Goal: Information Seeking & Learning: Learn about a topic

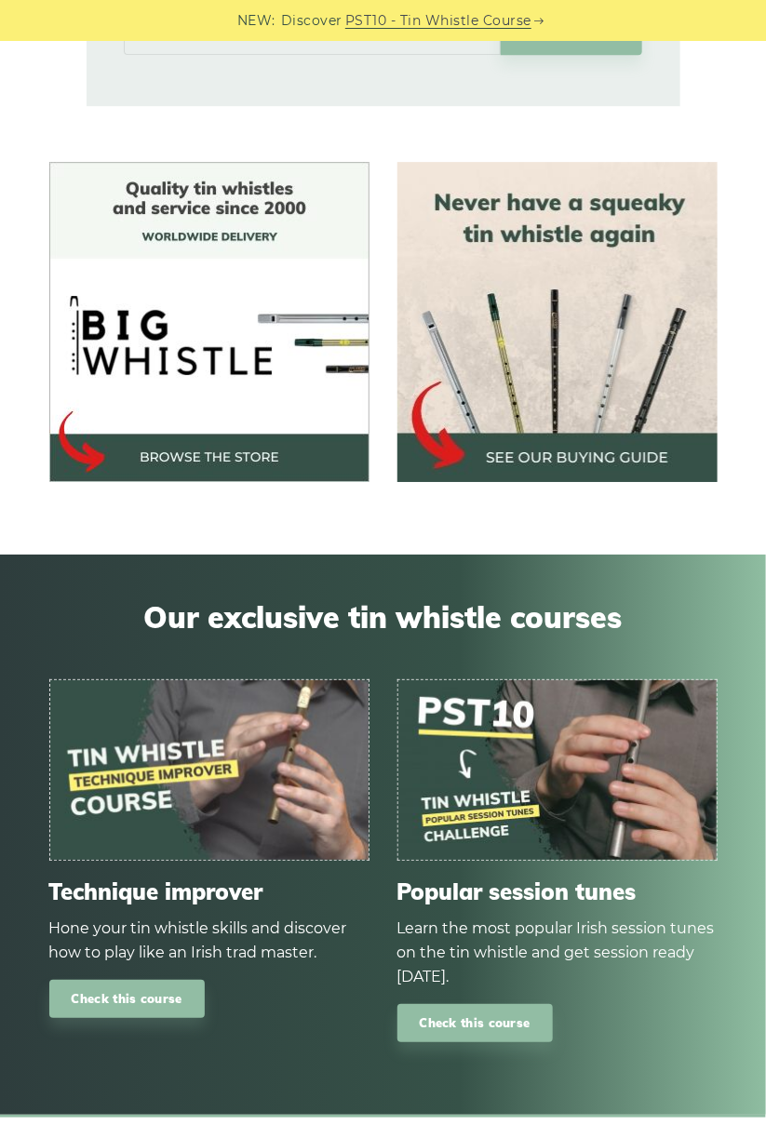
scroll to position [1396, 0]
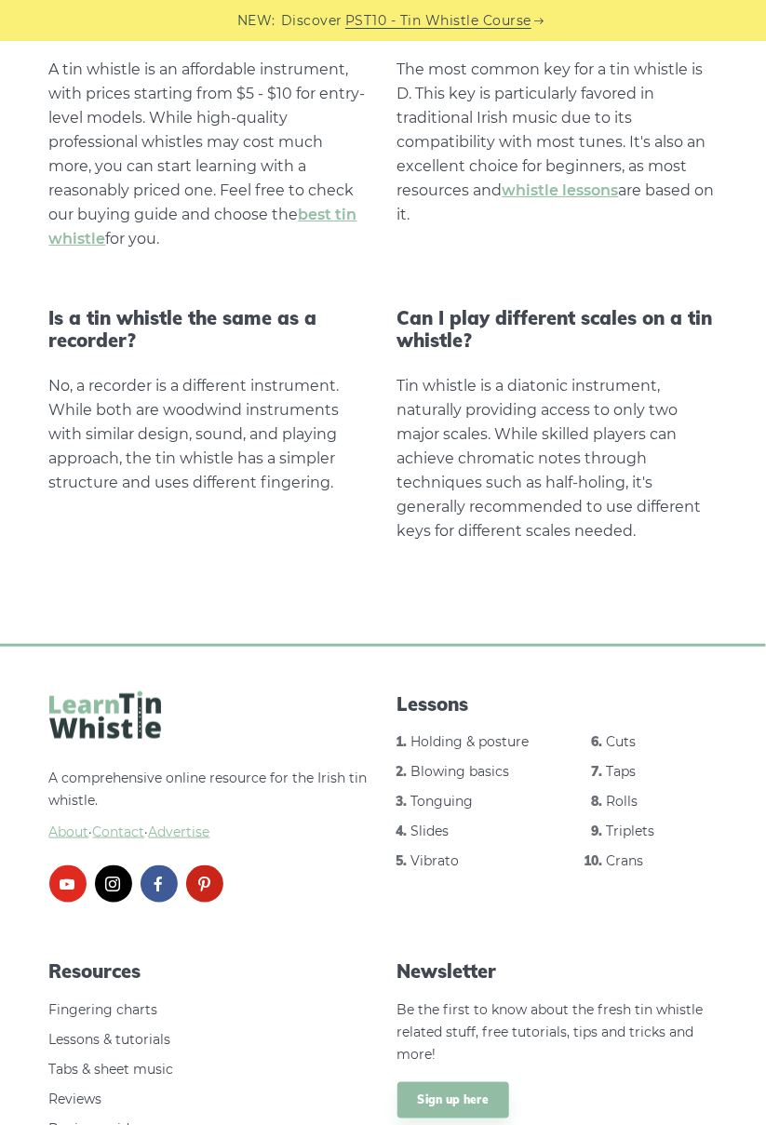
scroll to position [3683, 0]
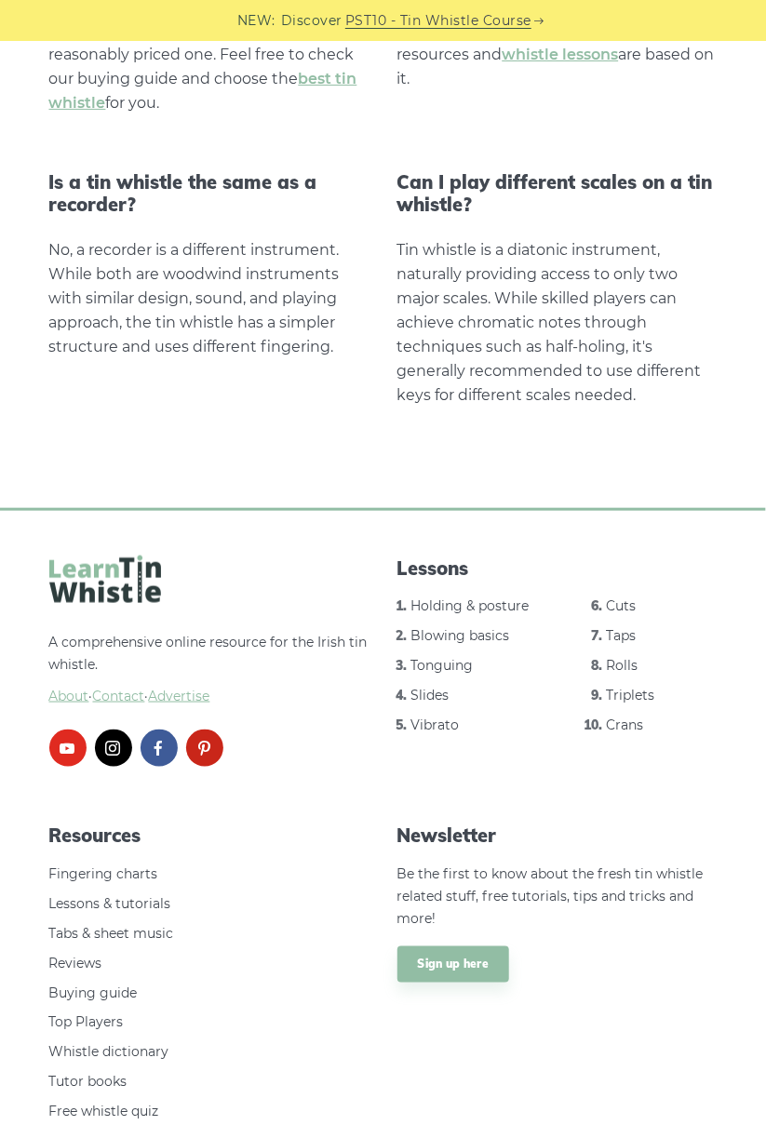
click at [461, 682] on ul "Holding & posture Blowing basics Tonguing Slides Vibrato Cuts Taps Rolls Triple…" at bounding box center [557, 677] width 320 height 164
click at [452, 669] on link "Tonguing" at bounding box center [442, 665] width 62 height 17
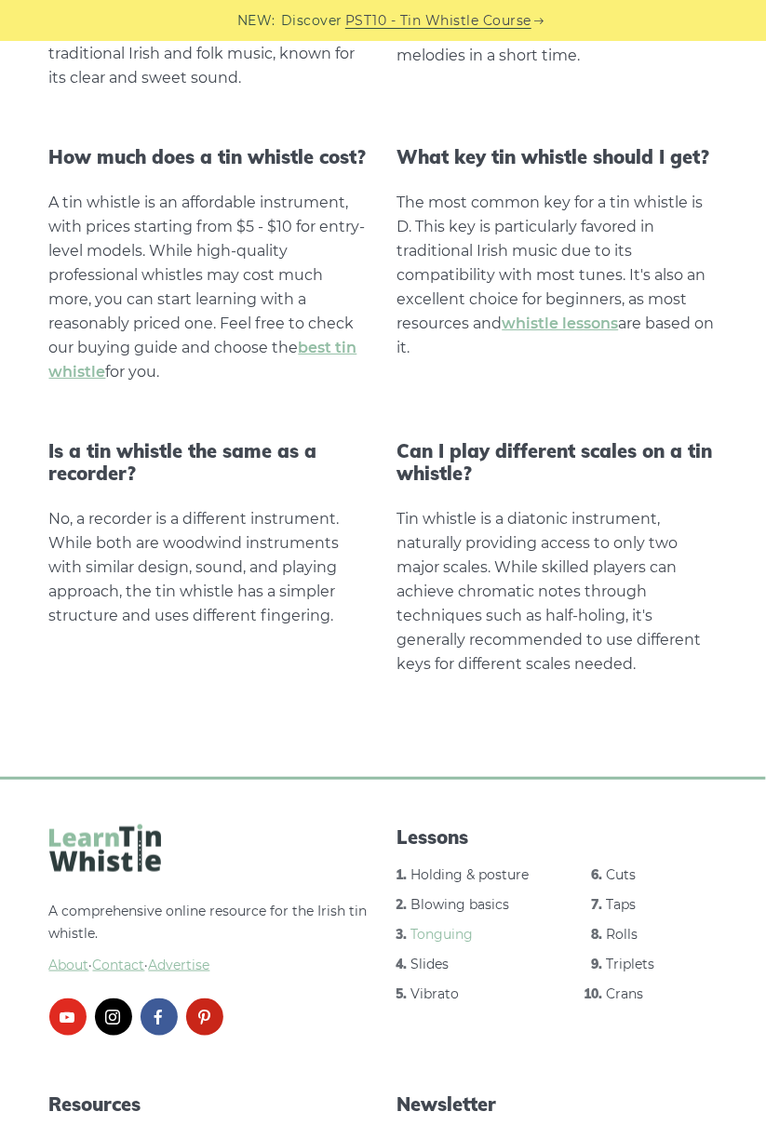
scroll to position [3409, 0]
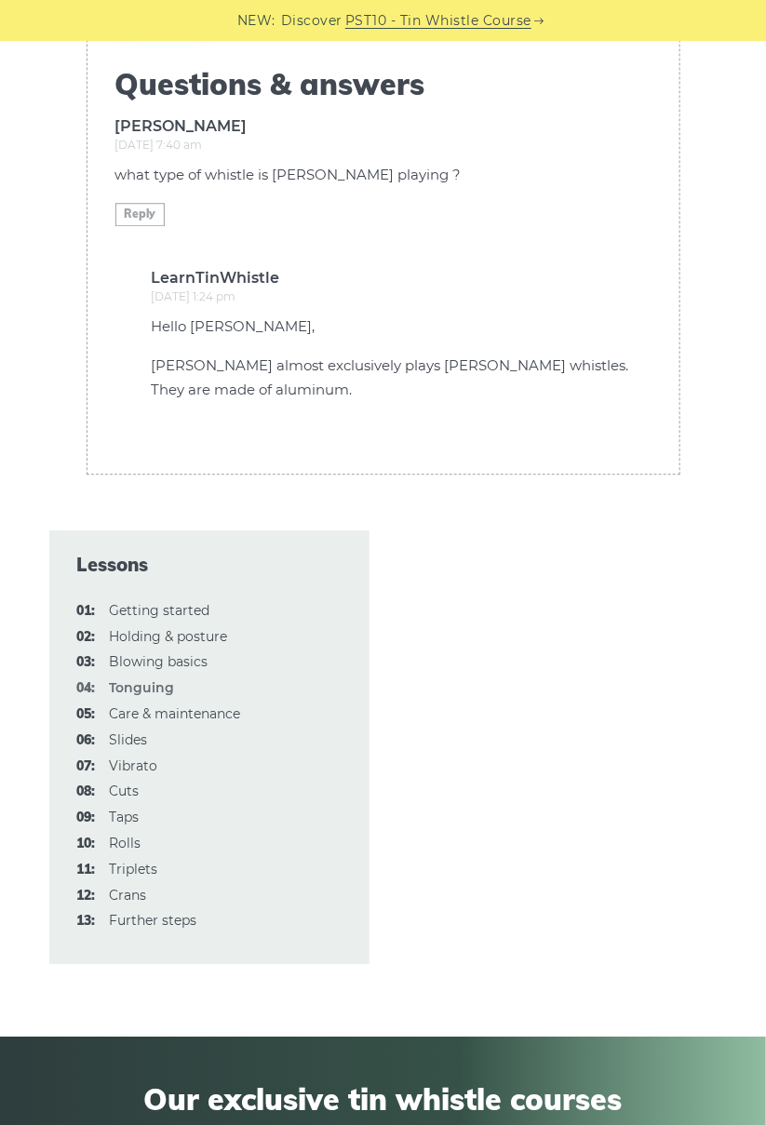
scroll to position [6332, 0]
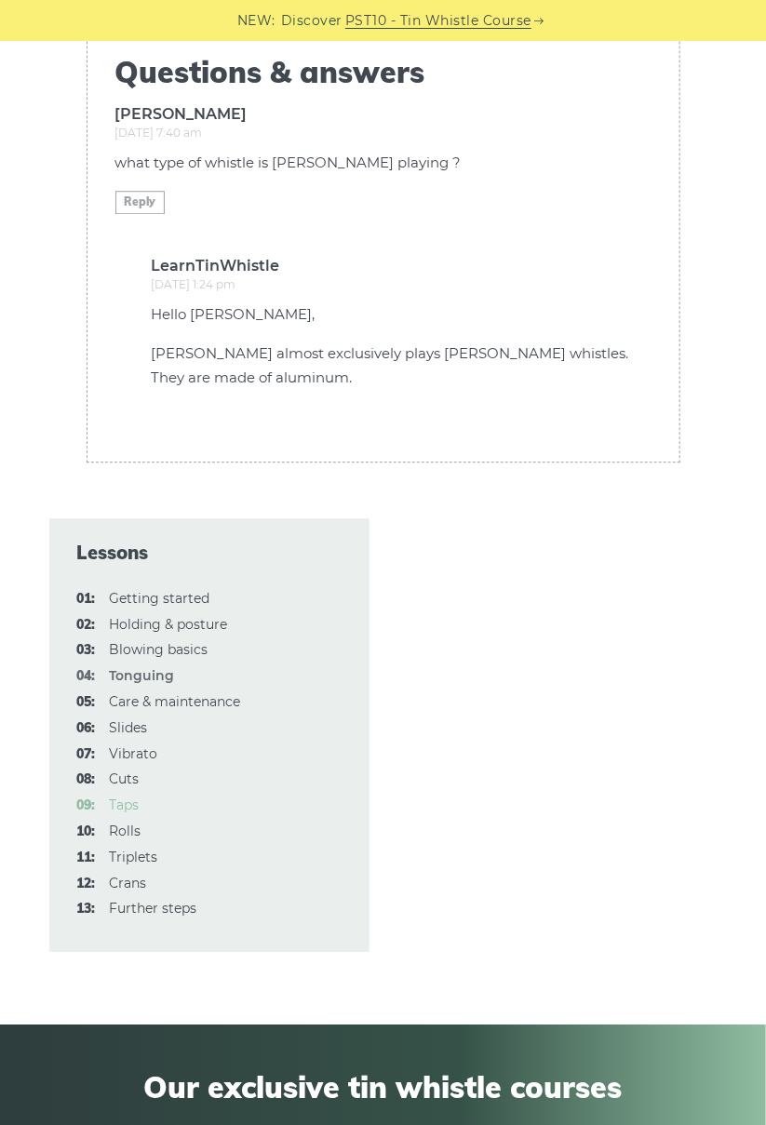
click at [118, 798] on link "09: Taps" at bounding box center [125, 804] width 30 height 17
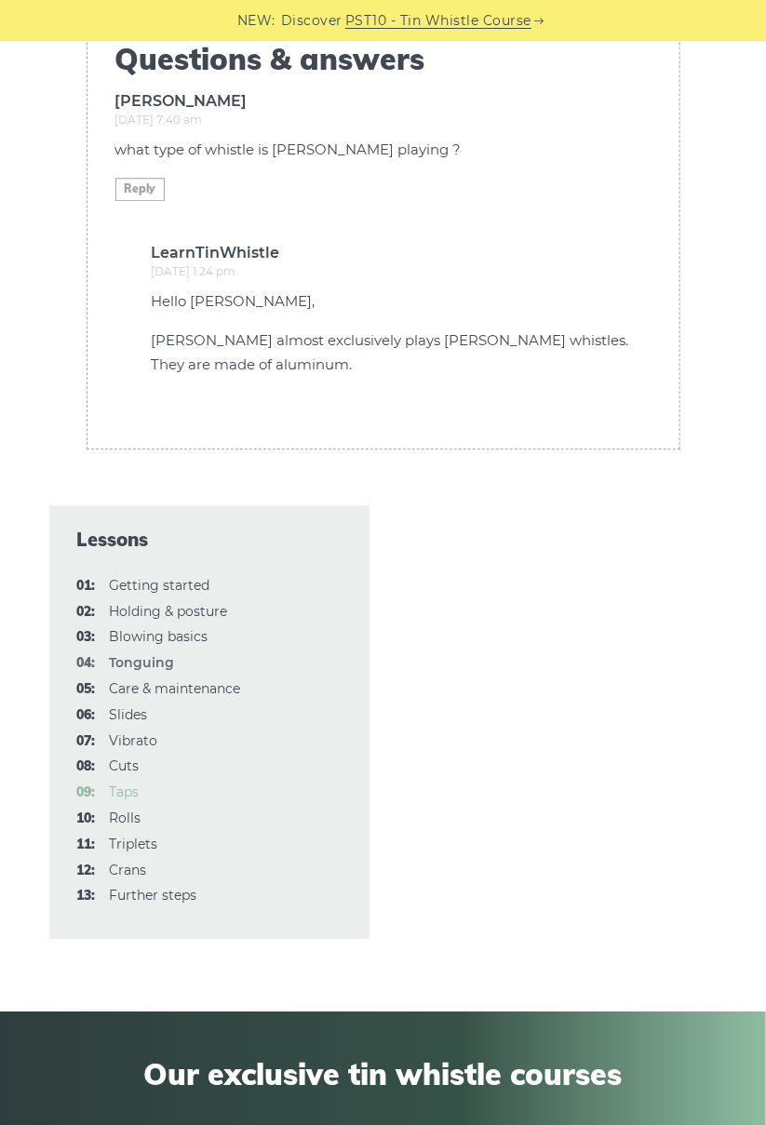
scroll to position [6410, 0]
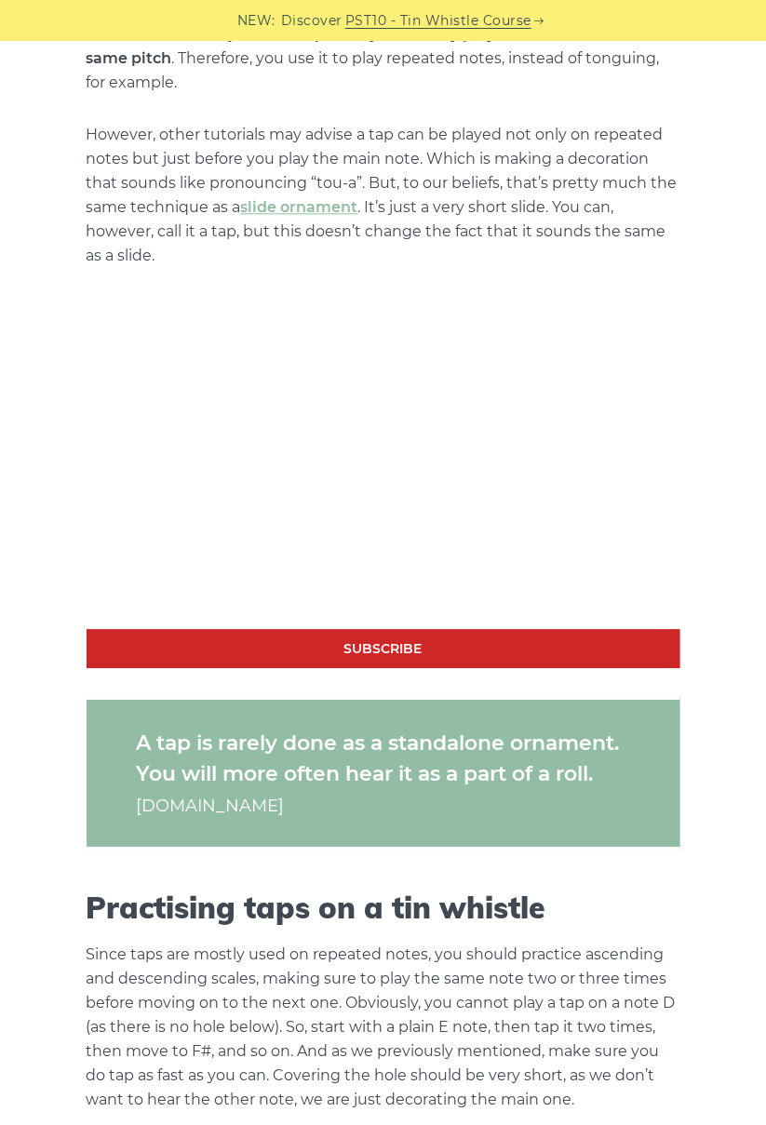
scroll to position [1301, 0]
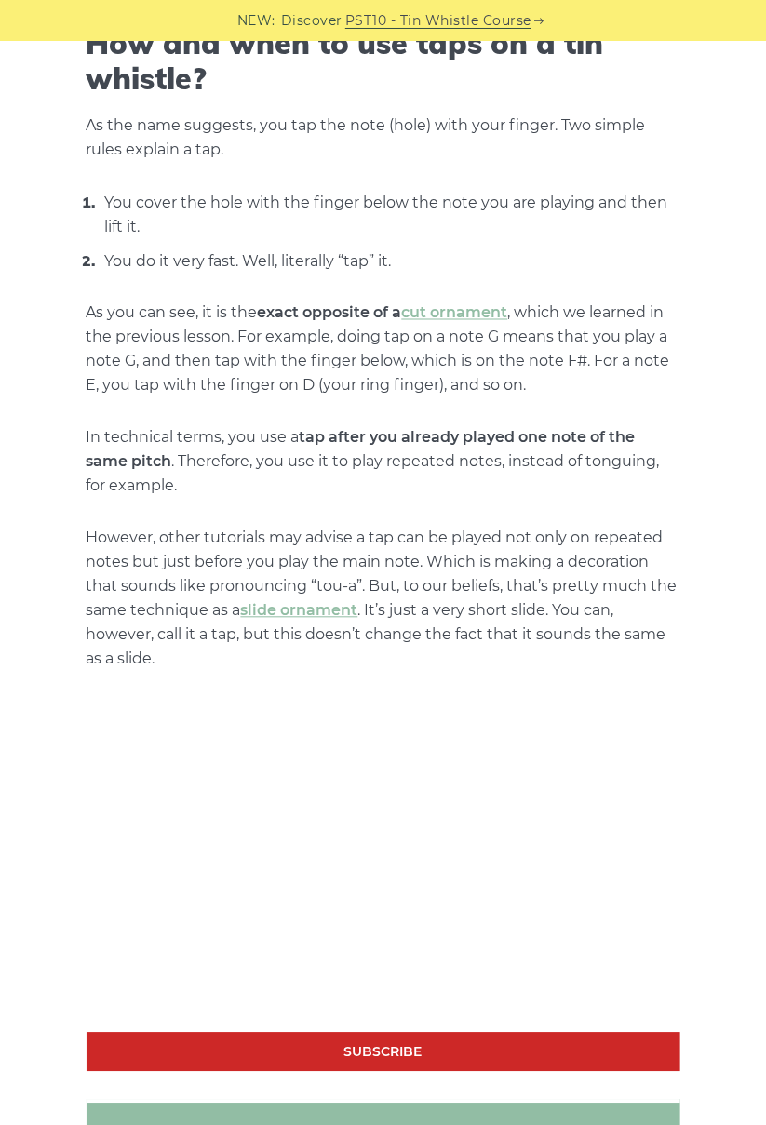
scroll to position [595, 0]
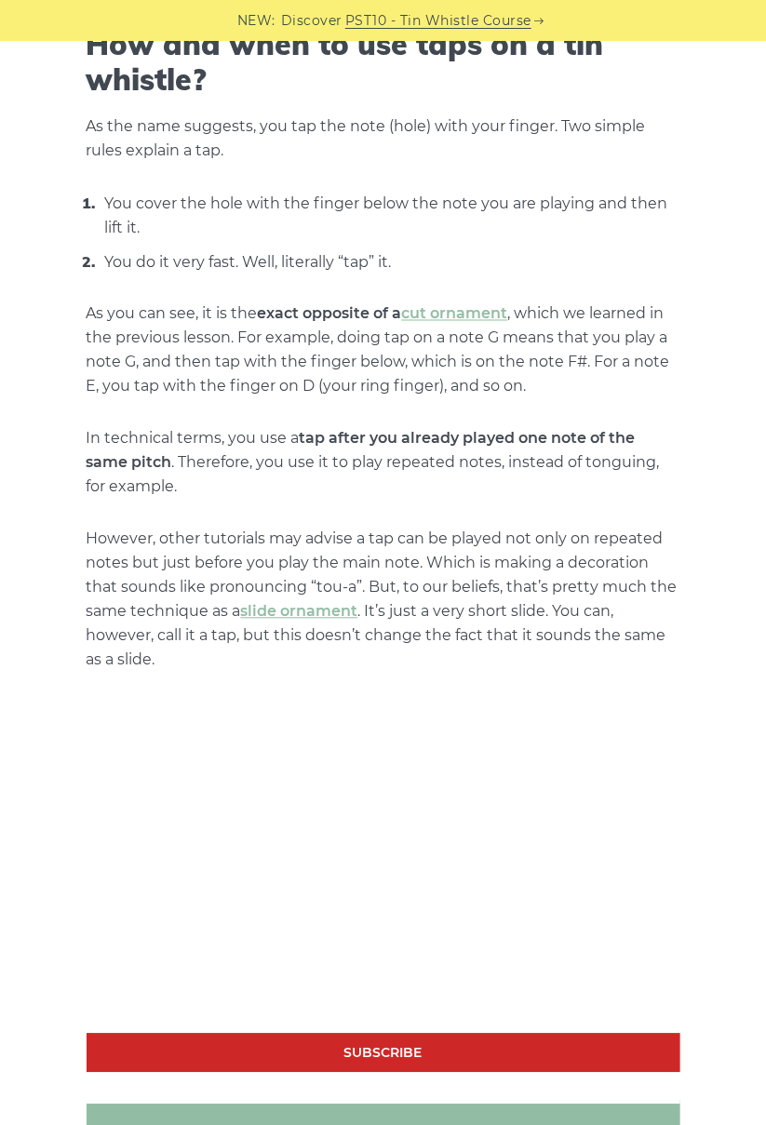
click at [123, 1040] on link "Subscribe" at bounding box center [384, 1054] width 594 height 40
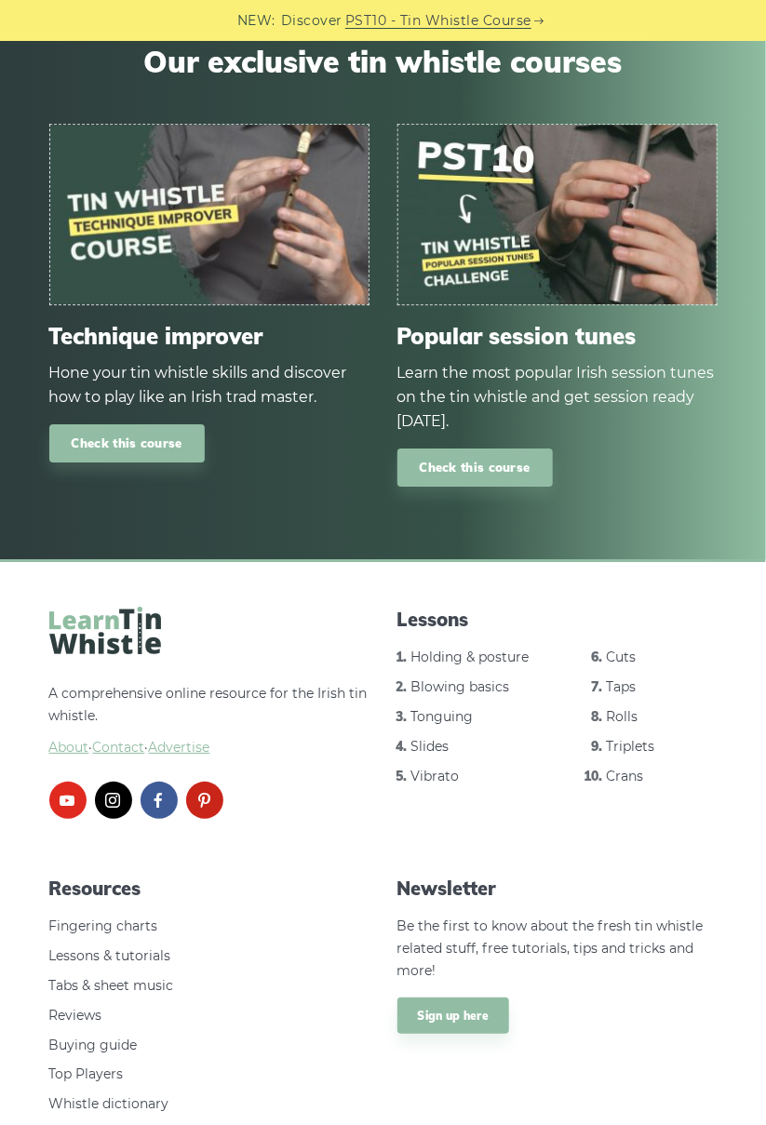
scroll to position [6621, 0]
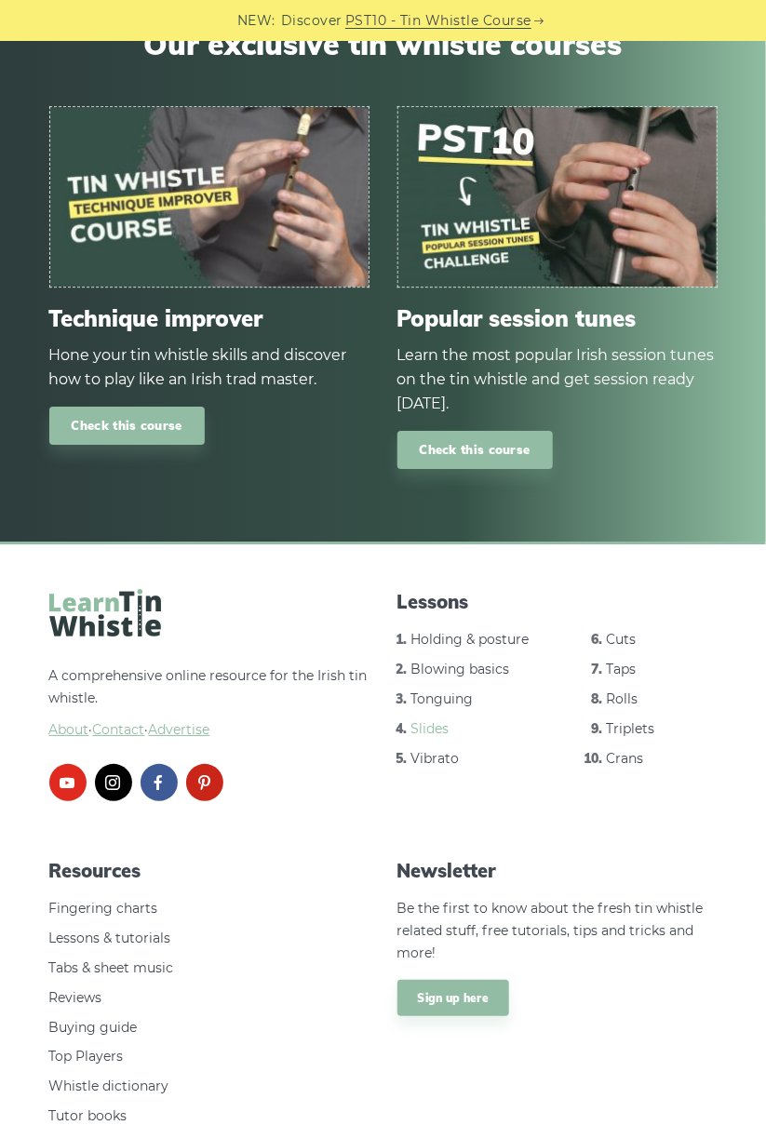
click at [448, 720] on link "Slides" at bounding box center [430, 728] width 38 height 17
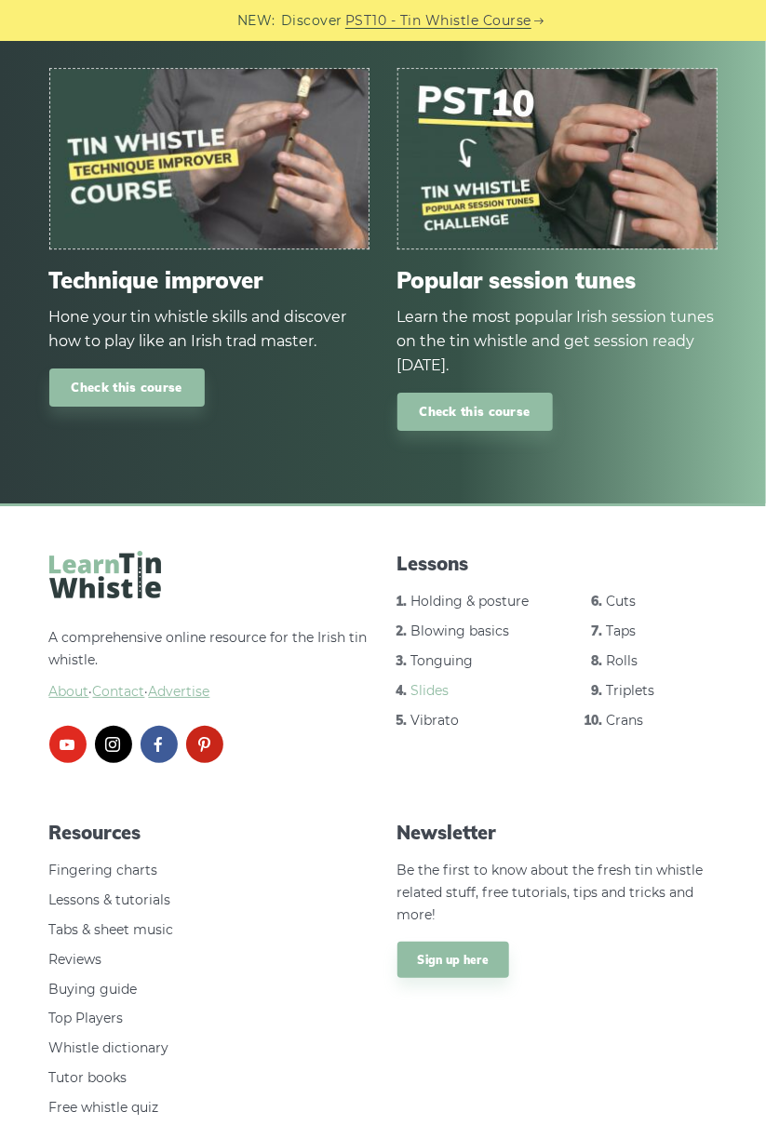
scroll to position [6685, 0]
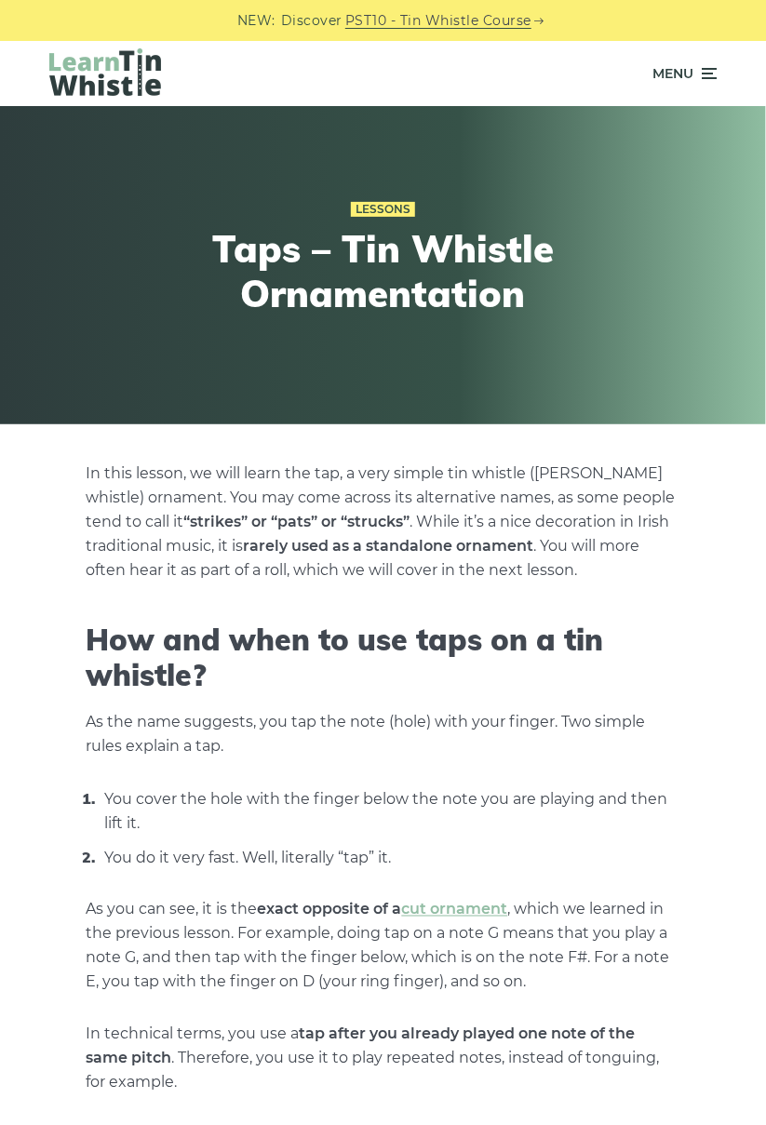
click at [723, 79] on div "Menu" at bounding box center [383, 73] width 724 height 65
click at [711, 80] on icon at bounding box center [708, 73] width 19 height 22
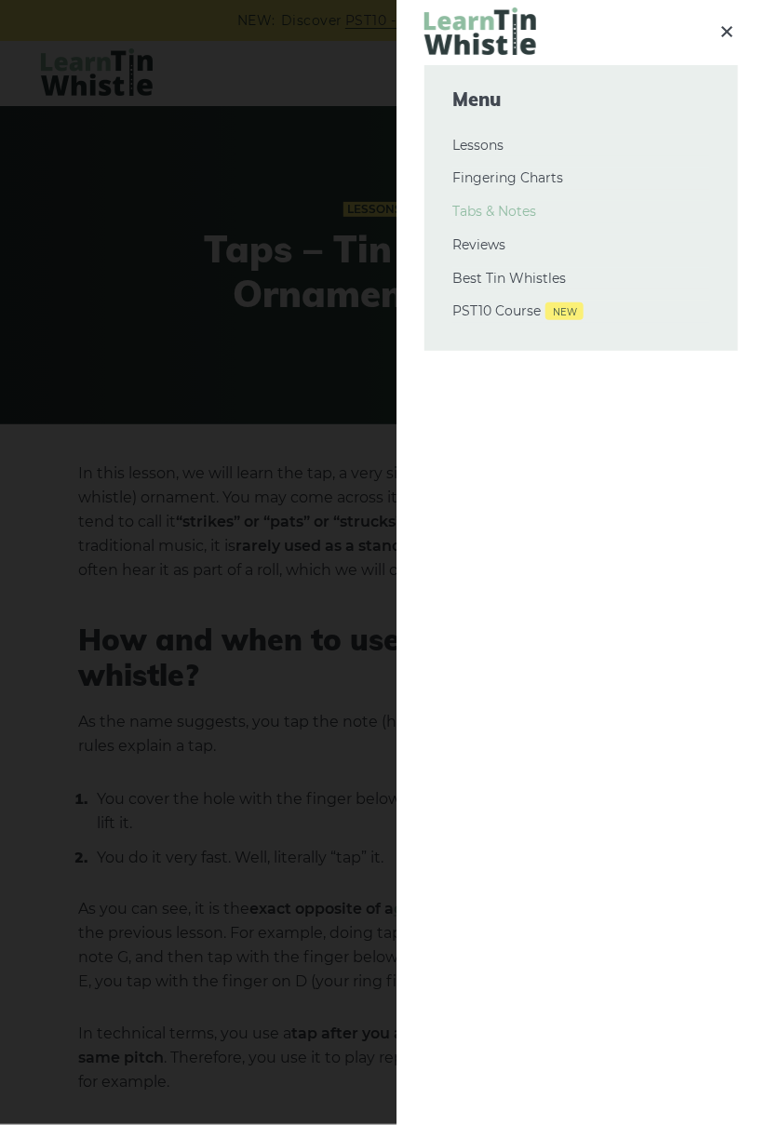
click at [525, 213] on link "Tabs & Notes" at bounding box center [581, 212] width 258 height 22
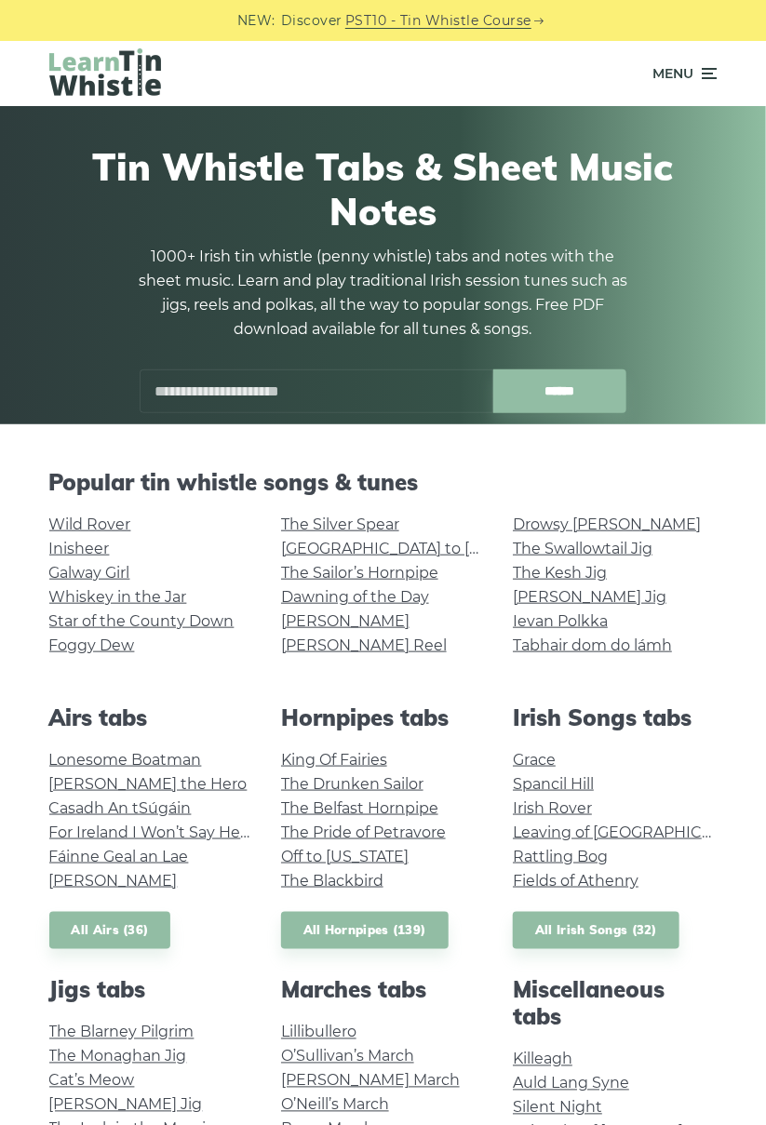
click at [727, 60] on div "Menu" at bounding box center [383, 73] width 724 height 65
click at [703, 63] on icon at bounding box center [708, 73] width 19 height 22
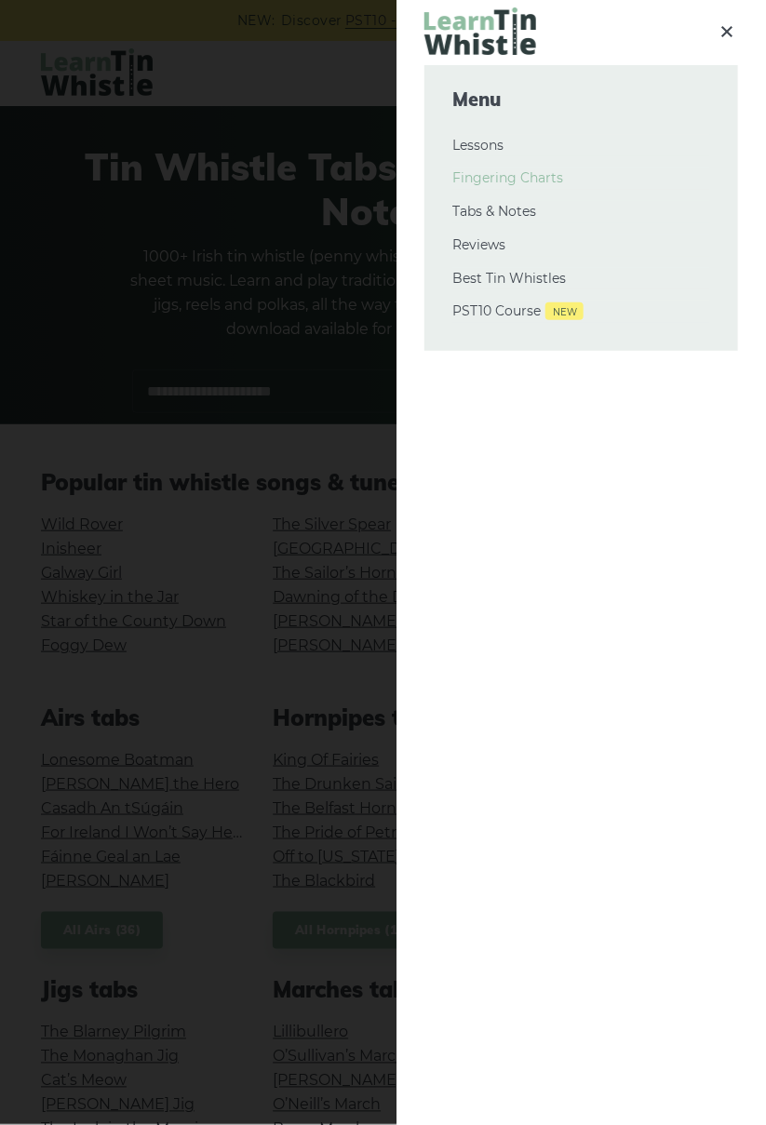
click at [548, 179] on link "Fingering Charts" at bounding box center [581, 178] width 258 height 22
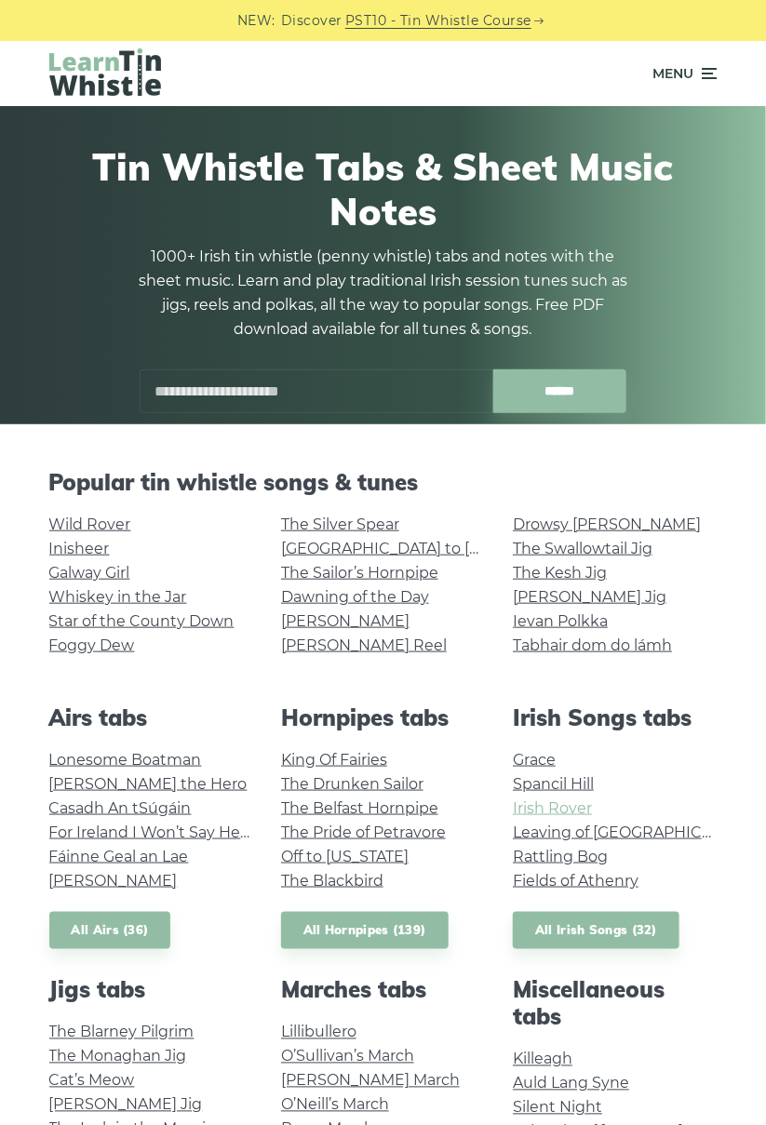
click at [580, 809] on link "Irish Rover" at bounding box center [552, 808] width 79 height 18
